Goal: Task Accomplishment & Management: Use online tool/utility

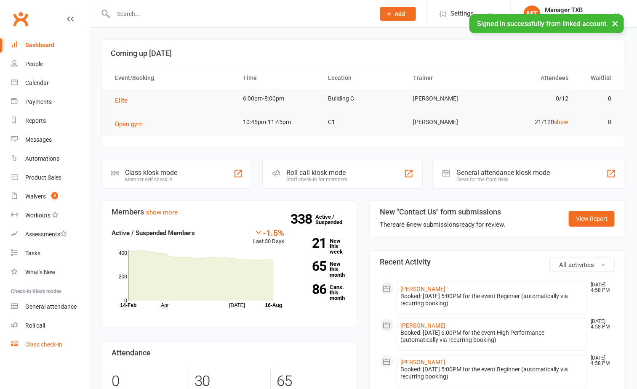
click at [18, 348] on link "Class check-in" at bounding box center [50, 344] width 78 height 19
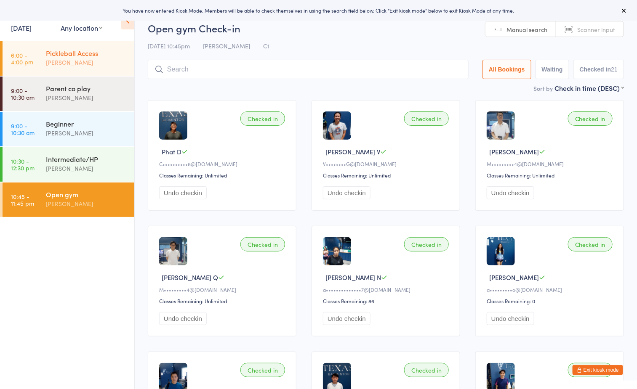
click at [76, 55] on div "Pickleball Access" at bounding box center [86, 52] width 81 height 9
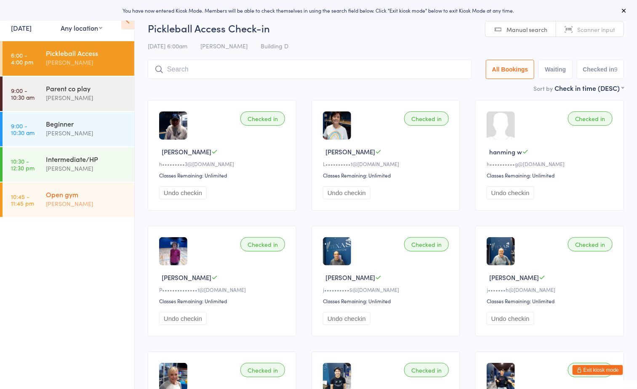
click at [74, 210] on div "Open gym [PERSON_NAME]" at bounding box center [90, 199] width 88 height 33
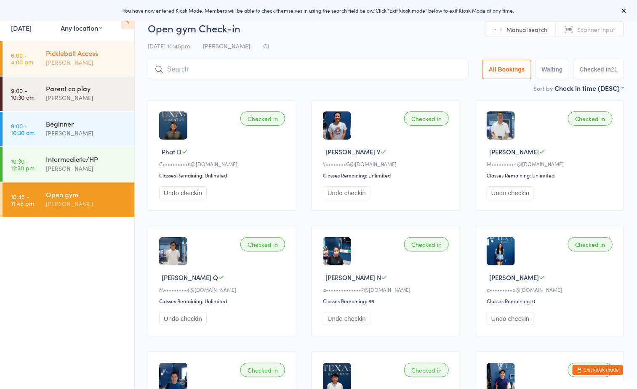
click at [112, 59] on div "[PERSON_NAME]" at bounding box center [86, 63] width 81 height 10
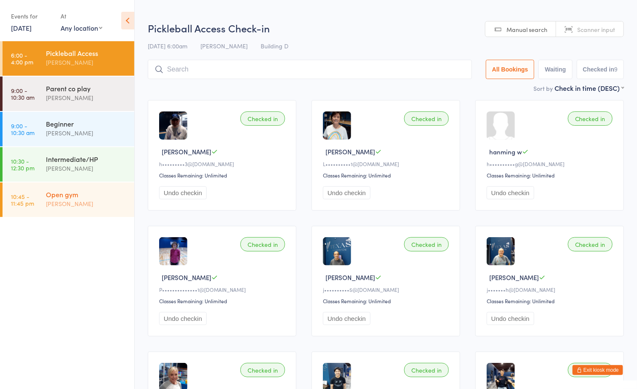
click at [70, 199] on div "[PERSON_NAME]" at bounding box center [86, 204] width 81 height 10
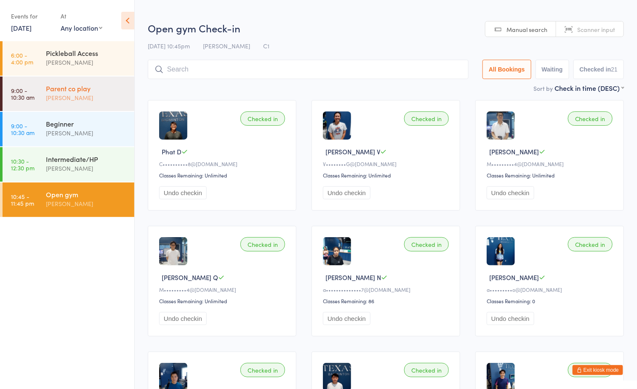
click at [66, 86] on div "Parent co play" at bounding box center [86, 88] width 81 height 9
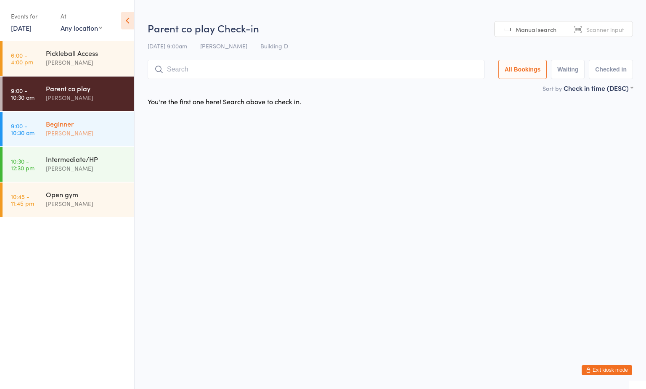
click at [98, 130] on div "[PERSON_NAME]" at bounding box center [86, 133] width 81 height 10
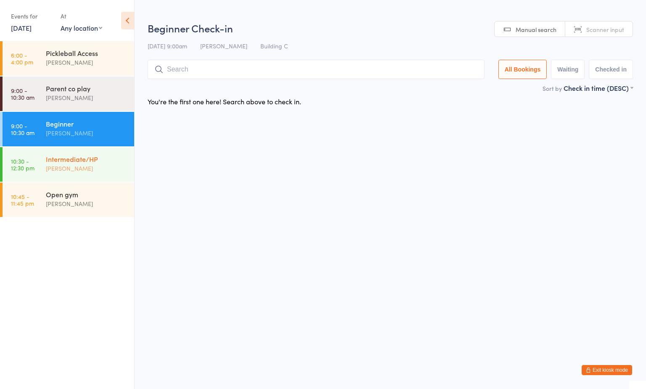
click at [90, 165] on div "[PERSON_NAME]" at bounding box center [86, 169] width 81 height 10
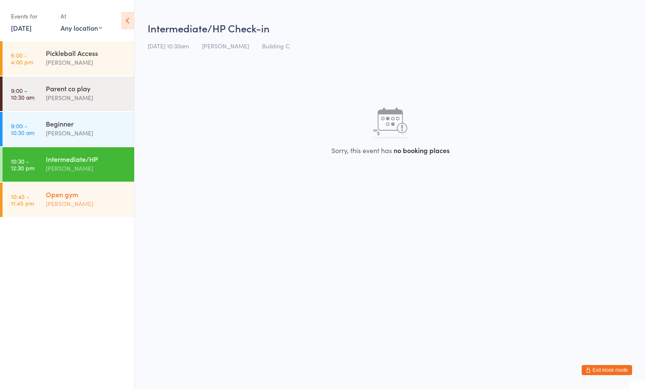
click at [83, 192] on div "Open gym" at bounding box center [86, 194] width 81 height 9
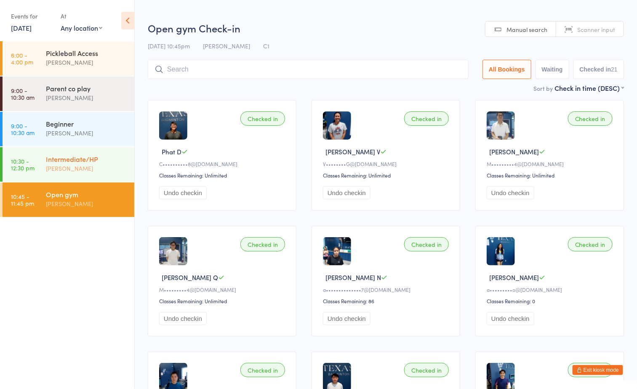
click at [99, 161] on div "Intermediate/HP" at bounding box center [86, 158] width 81 height 9
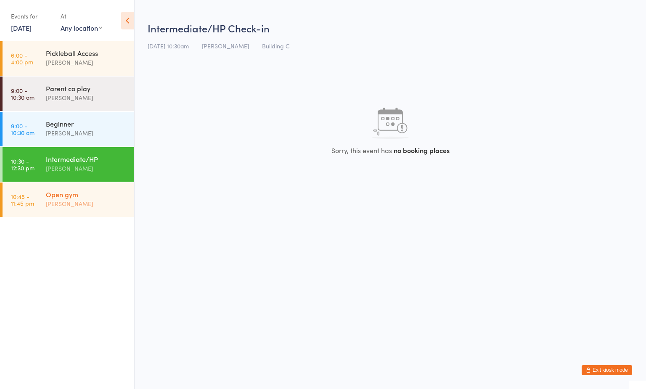
click at [96, 191] on div "Open gym" at bounding box center [86, 194] width 81 height 9
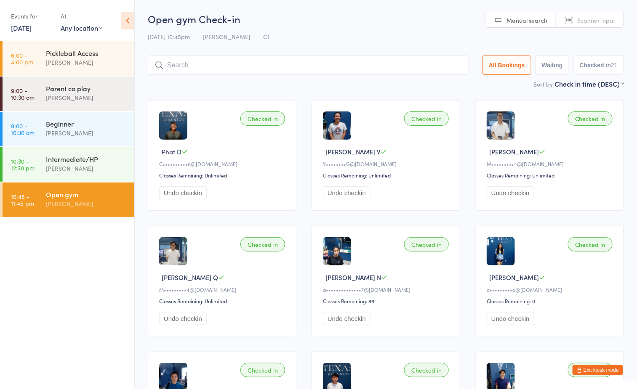
click at [97, 194] on div "Open gym" at bounding box center [86, 194] width 81 height 9
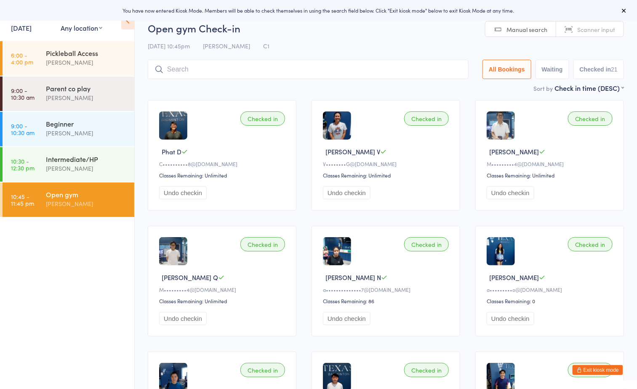
click at [66, 190] on div "Open gym" at bounding box center [86, 194] width 81 height 9
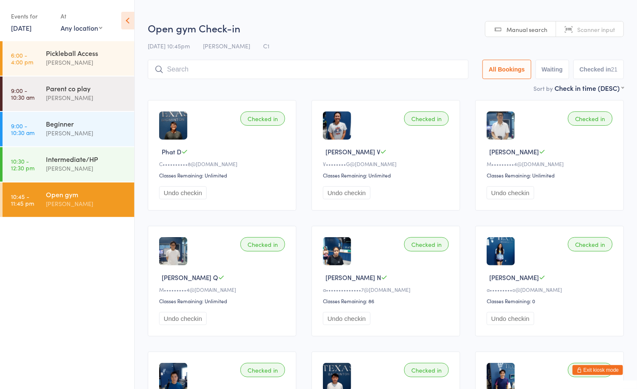
click at [90, 194] on div "Open gym" at bounding box center [86, 194] width 81 height 9
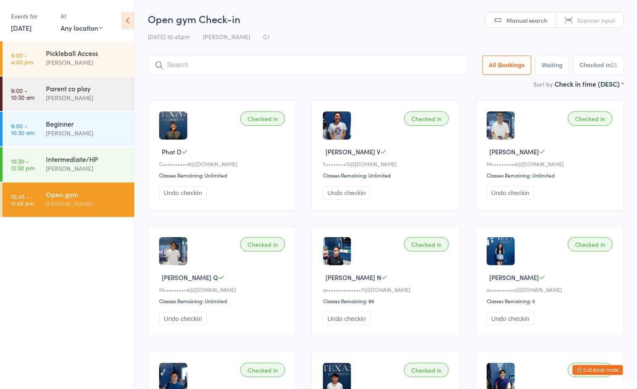
click at [77, 201] on div "[PERSON_NAME]" at bounding box center [86, 204] width 81 height 10
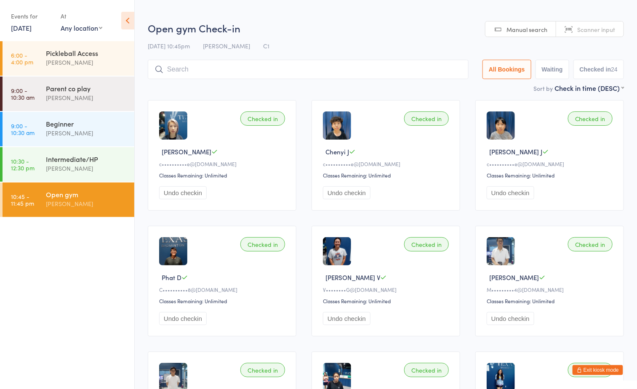
click at [61, 205] on div "[PERSON_NAME]" at bounding box center [86, 204] width 81 height 10
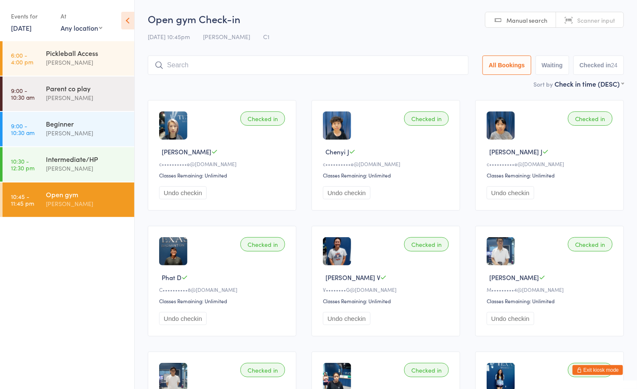
click at [52, 206] on div "[PERSON_NAME]" at bounding box center [86, 204] width 81 height 10
click at [177, 68] on input "search" at bounding box center [308, 65] width 321 height 19
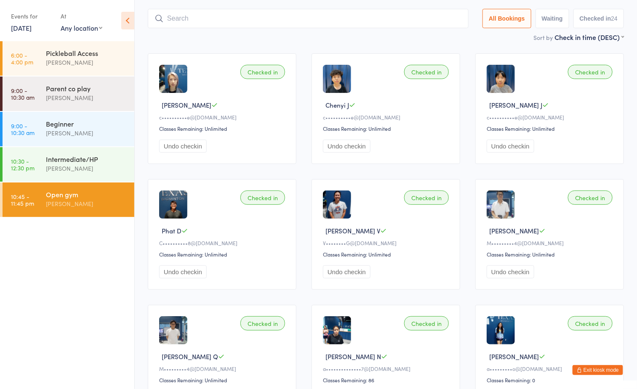
scroll to position [56, 0]
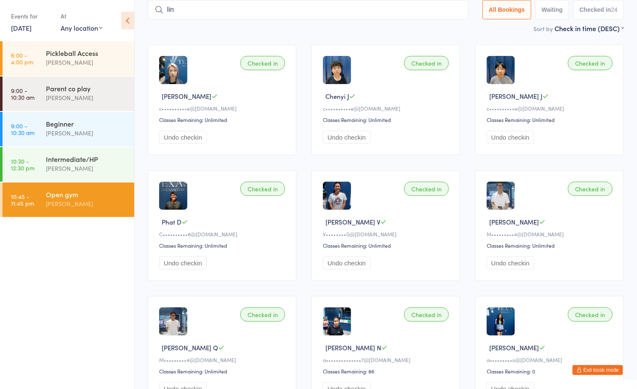
type input "lina"
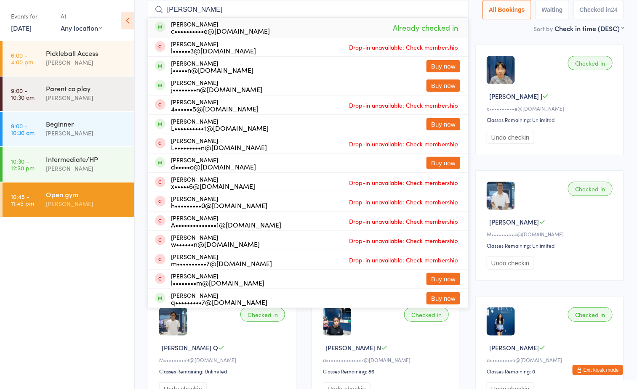
click at [454, 7] on input "lina" at bounding box center [308, 9] width 321 height 19
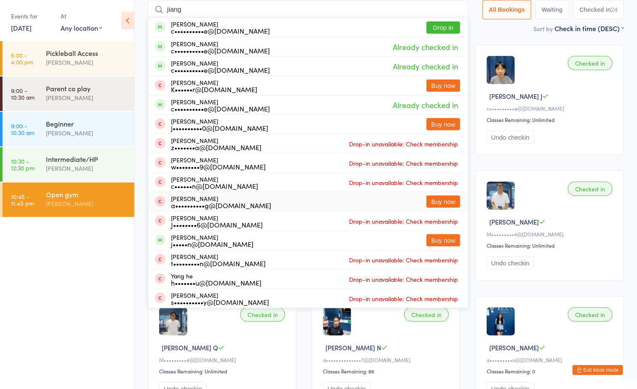
type input "jiang"
click at [101, 194] on div "Open gym" at bounding box center [86, 194] width 81 height 9
